Goal: Task Accomplishment & Management: Complete application form

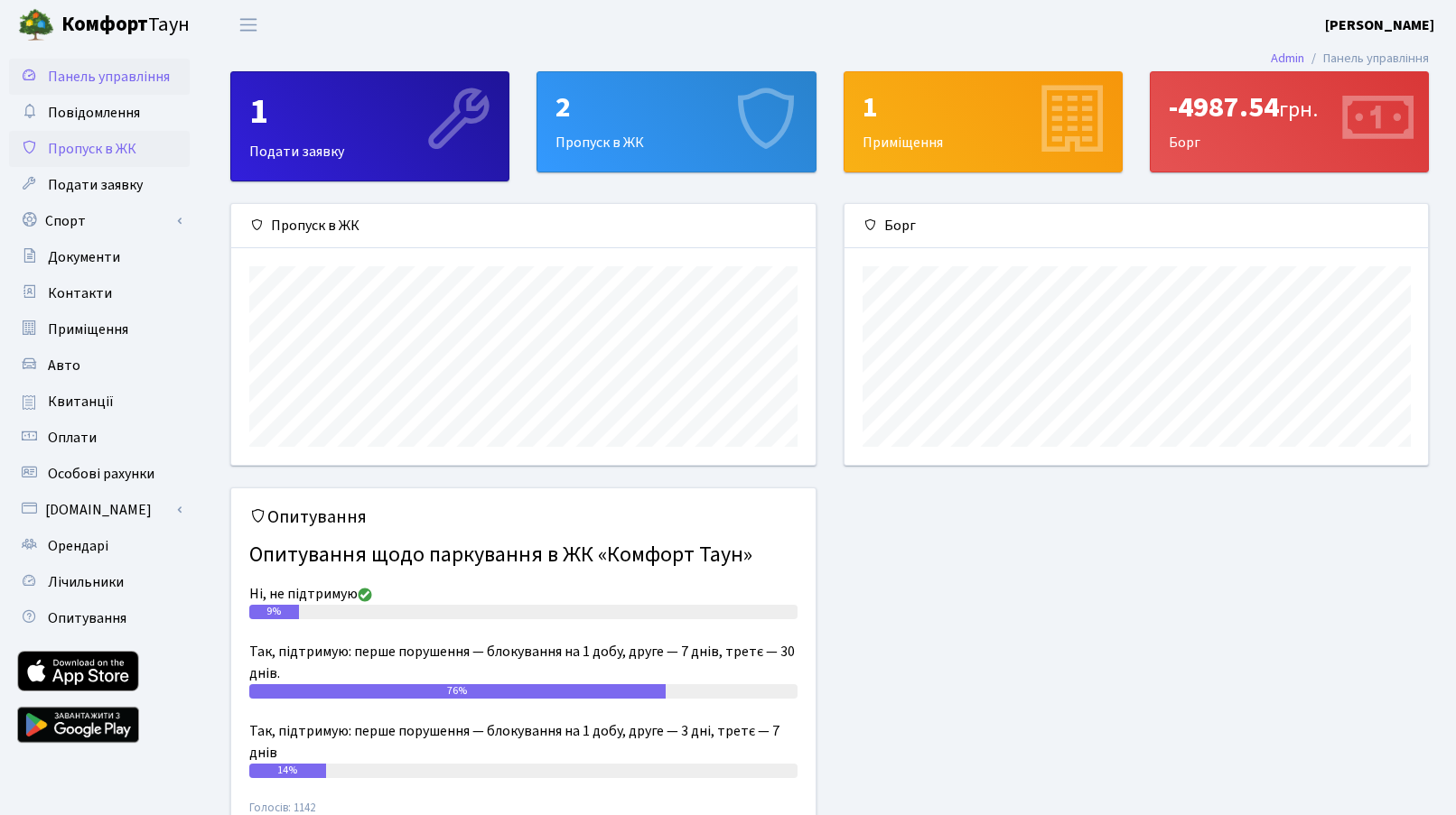
scroll to position [261, 583]
click at [103, 142] on span "Пропуск в ЖК" at bounding box center [92, 149] width 88 height 20
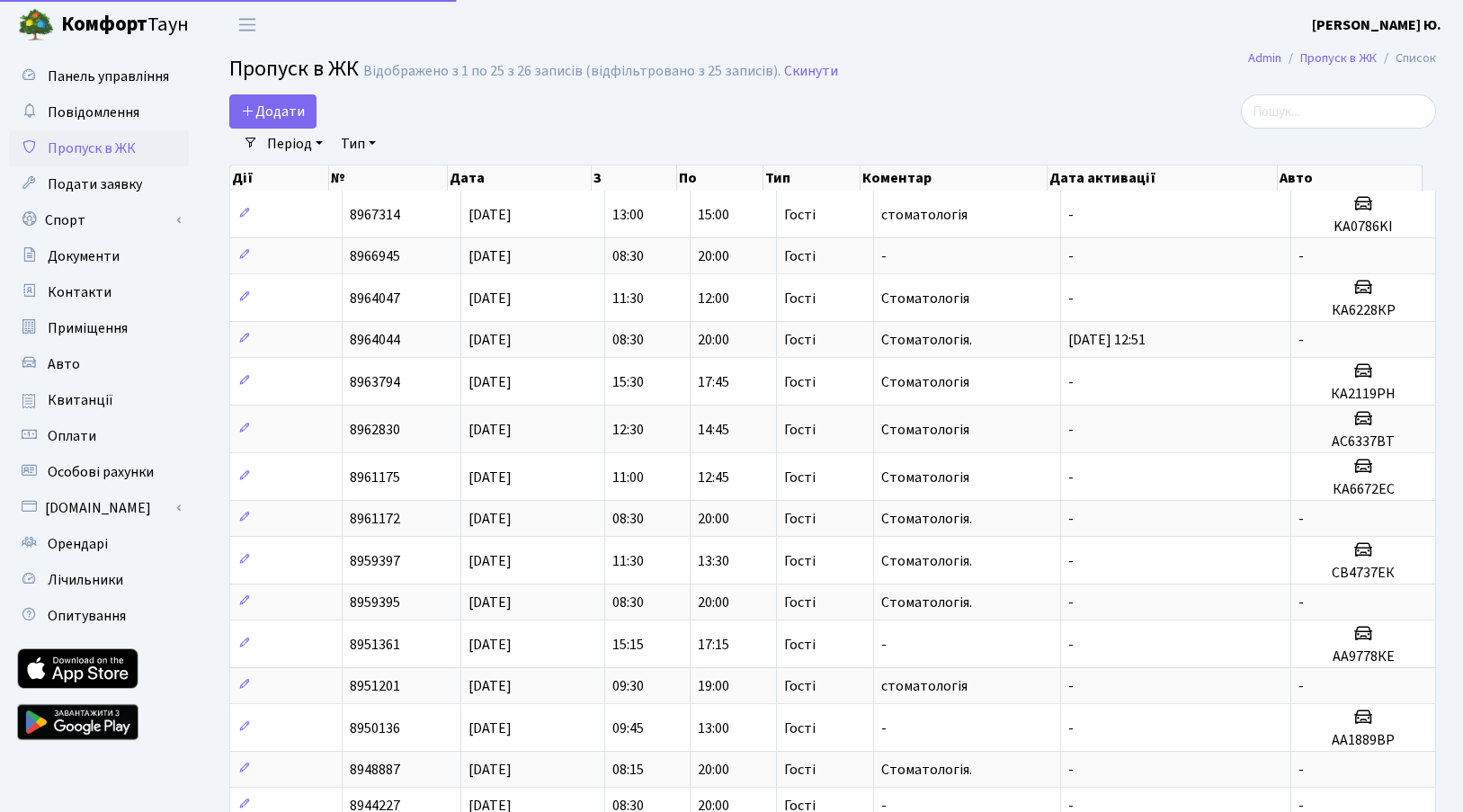
select select "25"
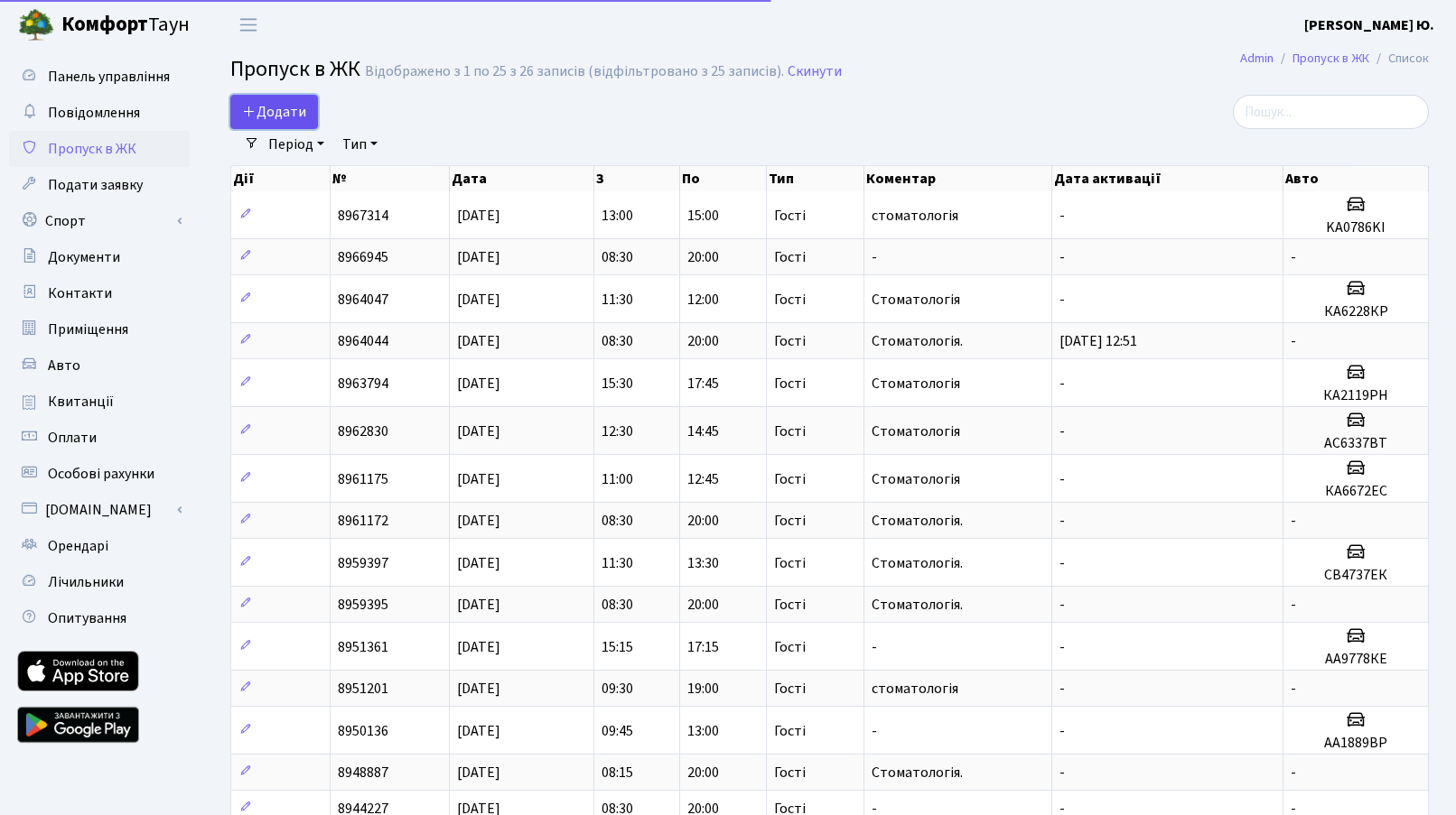
click at [299, 109] on span "Додати" at bounding box center [274, 112] width 64 height 20
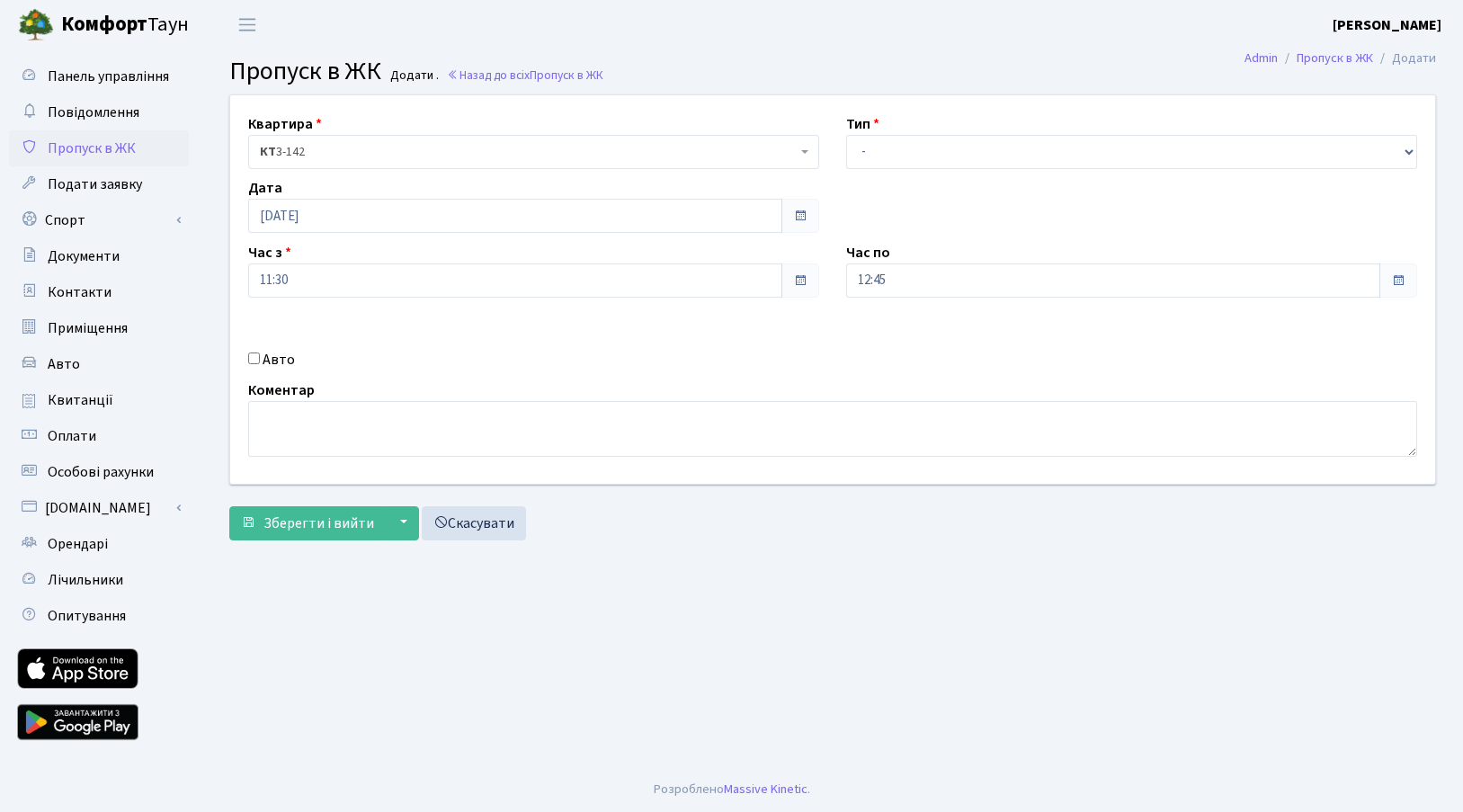
click at [255, 355] on input "Авто" at bounding box center [253, 358] width 12 height 12
checkbox input "true"
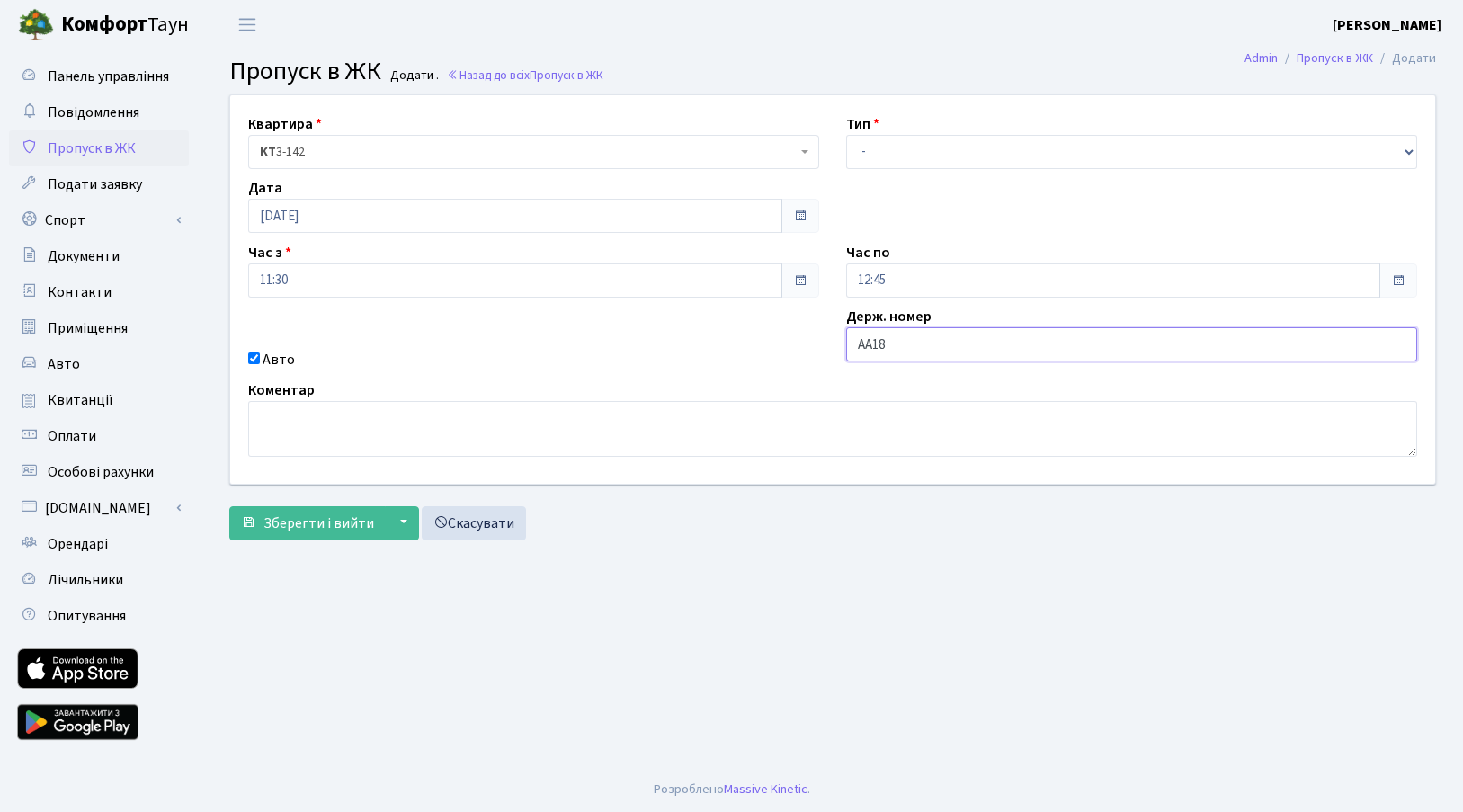
type input "АА1889ВР"
click at [355, 438] on textarea at bounding box center [832, 429] width 1169 height 56
type textarea "Стоматологія"
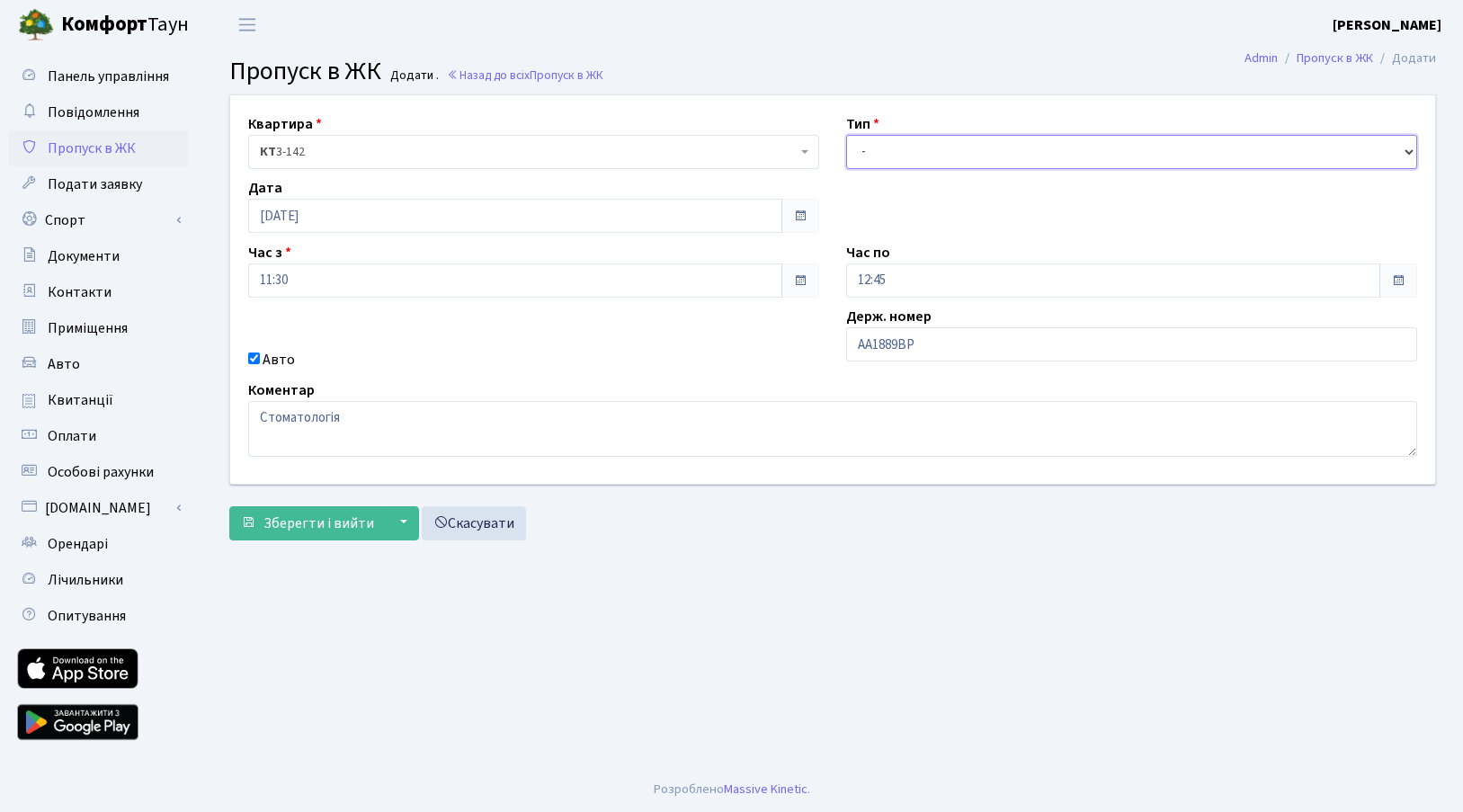
drag, startPoint x: 971, startPoint y: 149, endPoint x: 962, endPoint y: 164, distance: 17.5
click at [971, 149] on select "- Доставка Таксі Гості Сервіс" at bounding box center [1132, 152] width 571 height 34
select select "3"
click at [847, 135] on select "- Доставка Таксі Гості Сервіс" at bounding box center [1132, 152] width 571 height 34
click at [300, 523] on span "Зберегти і вийти" at bounding box center [318, 524] width 111 height 20
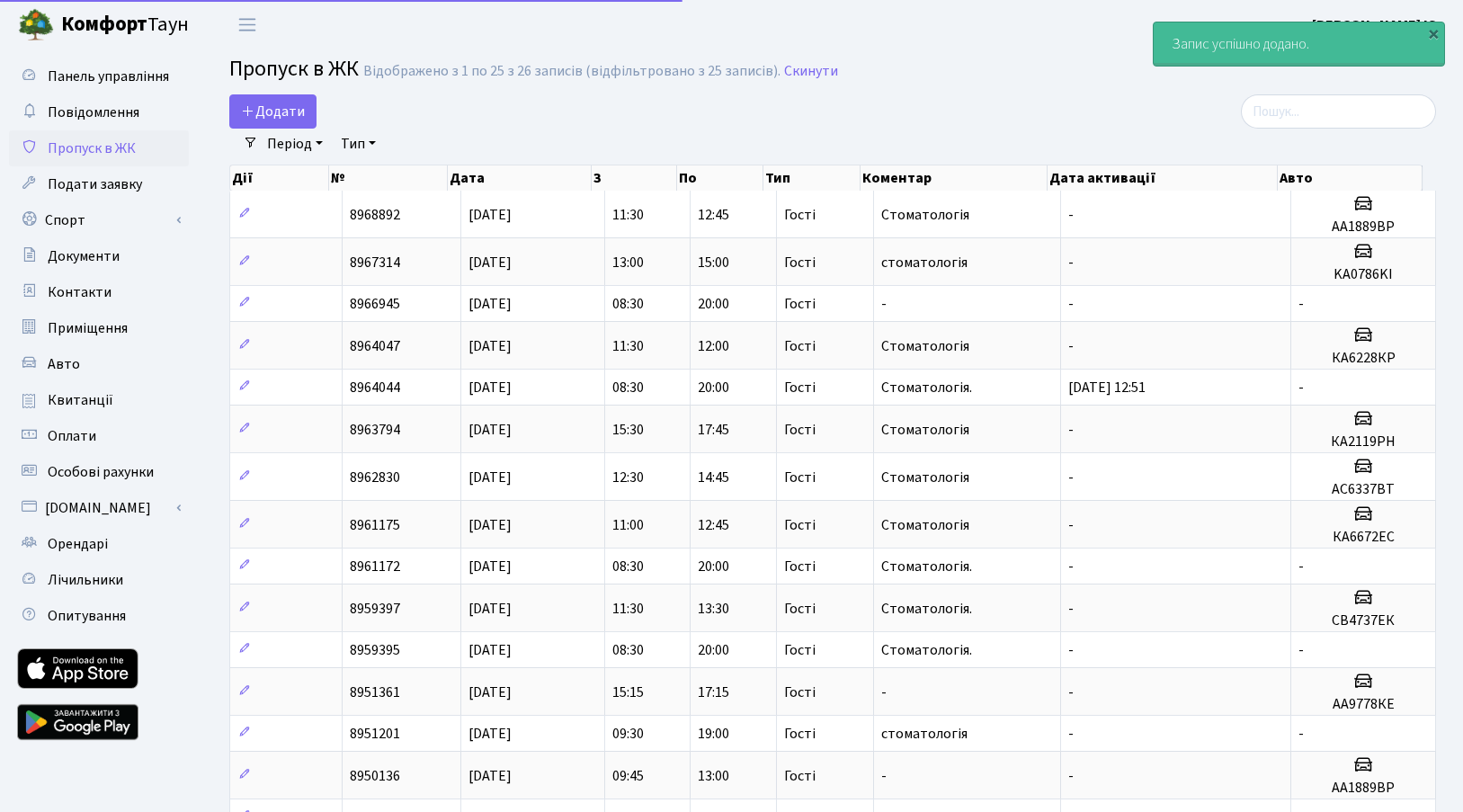
select select "25"
